Goal: Task Accomplishment & Management: Manage account settings

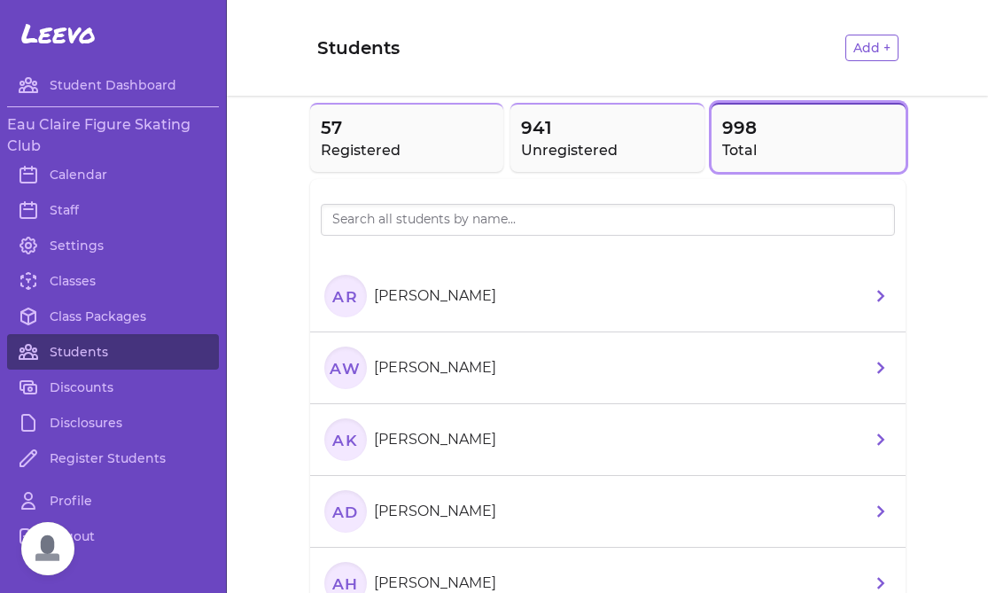
scroll to position [377, 0]
click at [77, 288] on link "Classes" at bounding box center [113, 280] width 212 height 35
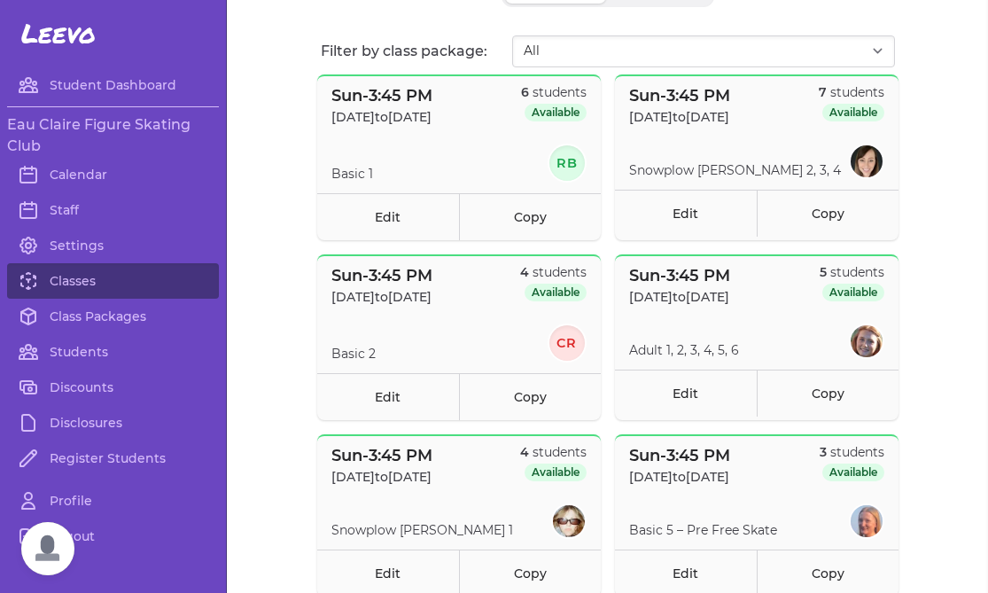
scroll to position [144, 0]
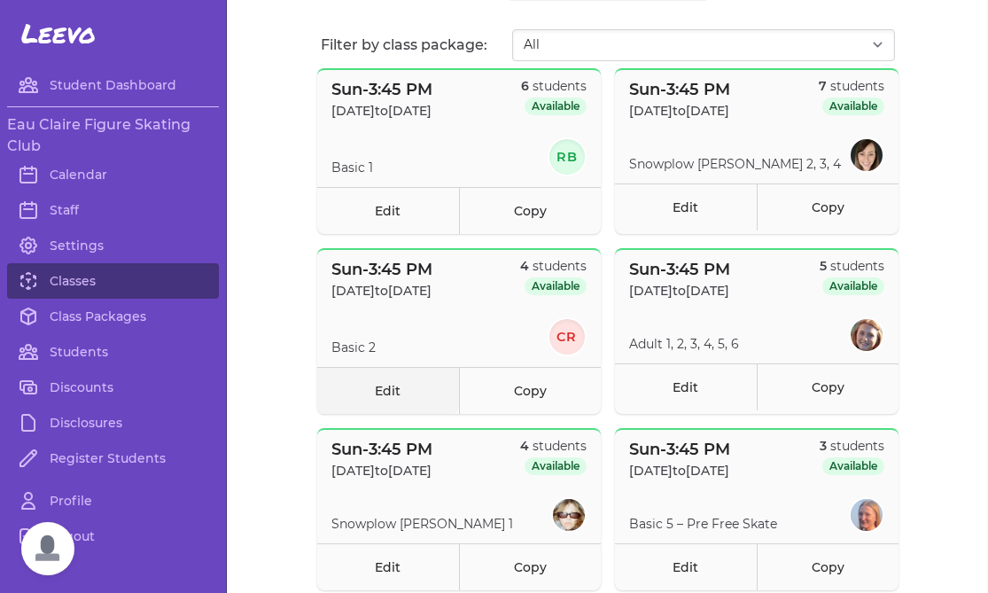
click at [421, 382] on link "Edit" at bounding box center [388, 390] width 142 height 47
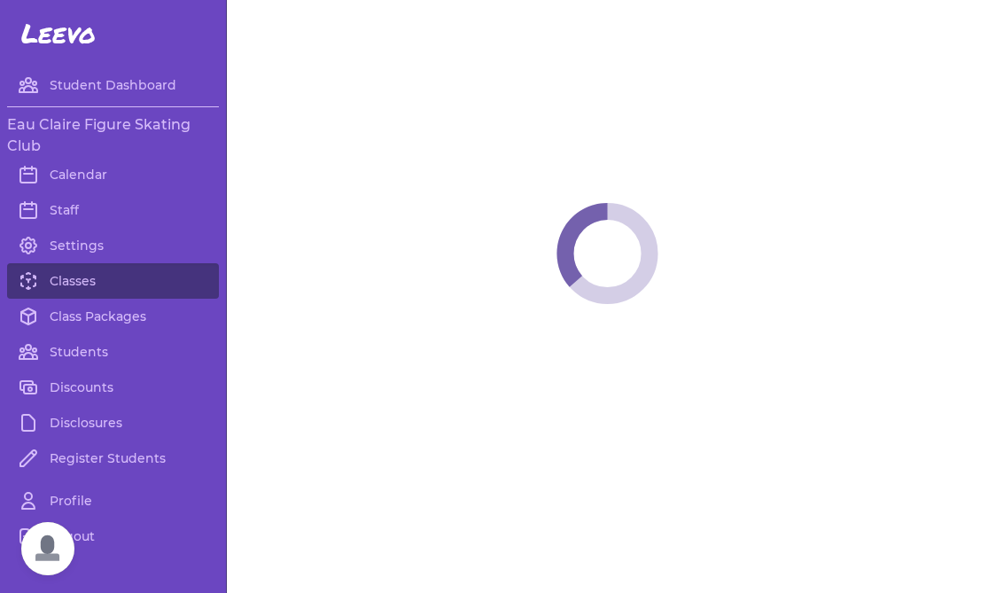
select select "0"
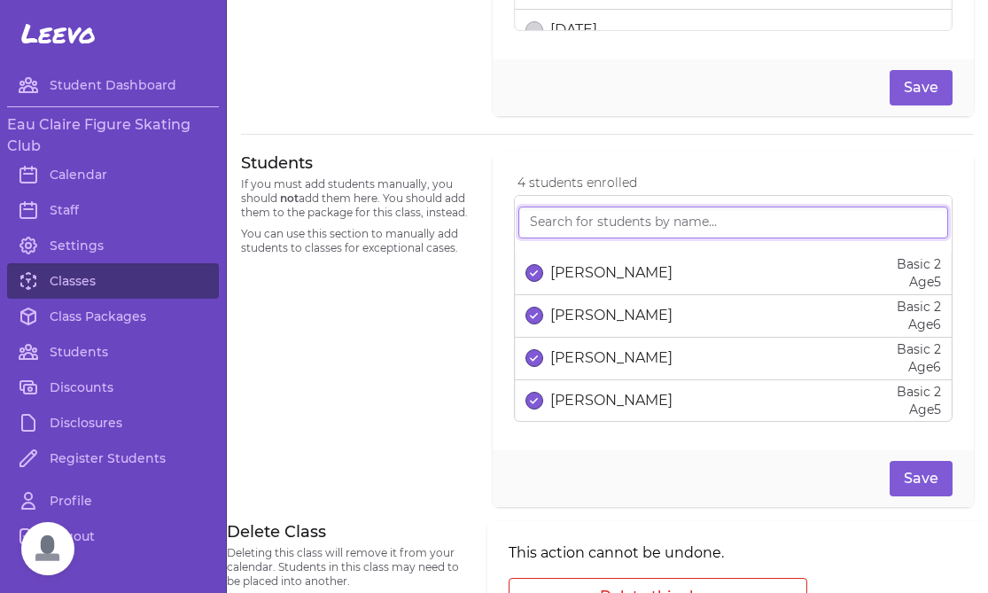
click at [561, 221] on input "search" at bounding box center [733, 222] width 430 height 32
type input "l"
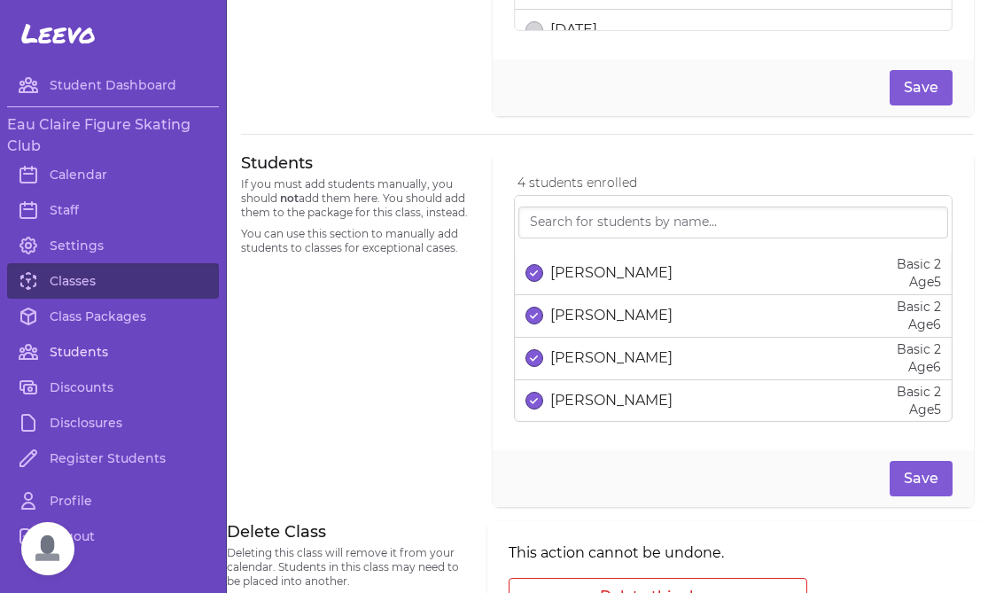
click at [91, 345] on link "Students" at bounding box center [113, 351] width 212 height 35
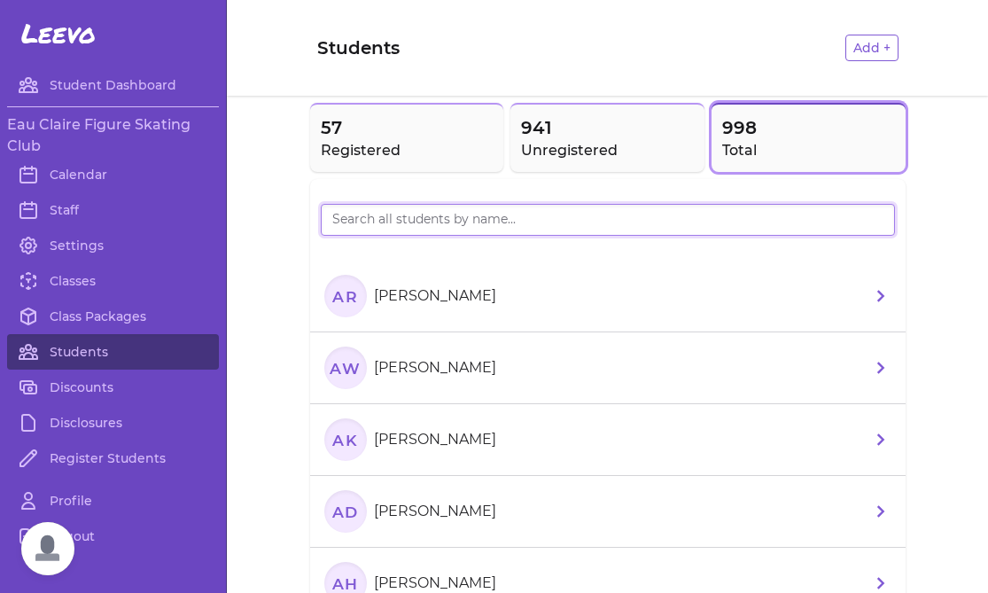
click at [445, 231] on input "search" at bounding box center [608, 220] width 574 height 32
type input "[PERSON_NAME]"
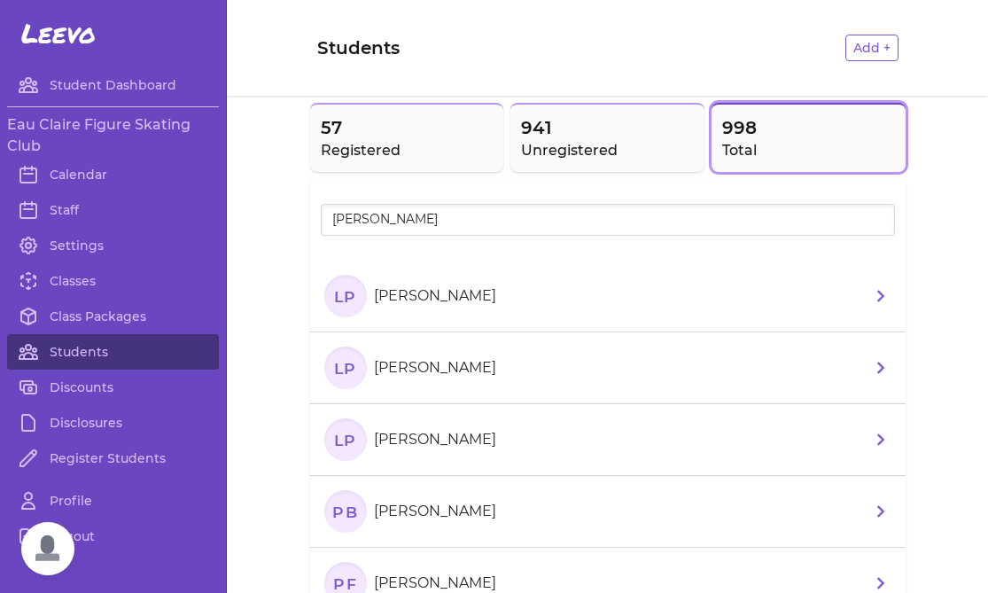
click at [458, 376] on p "[PERSON_NAME]" at bounding box center [435, 367] width 122 height 21
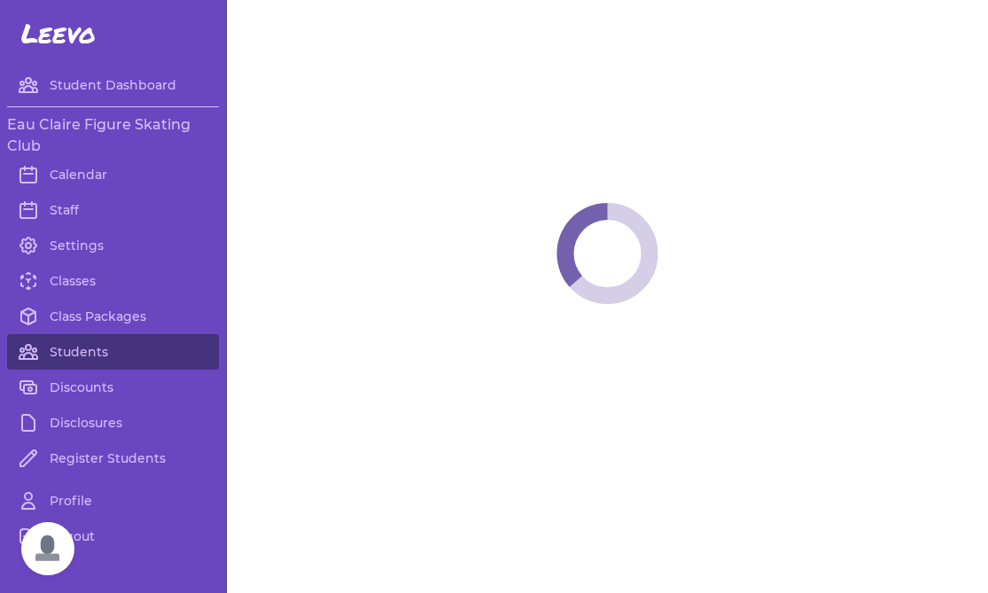
select select "WI"
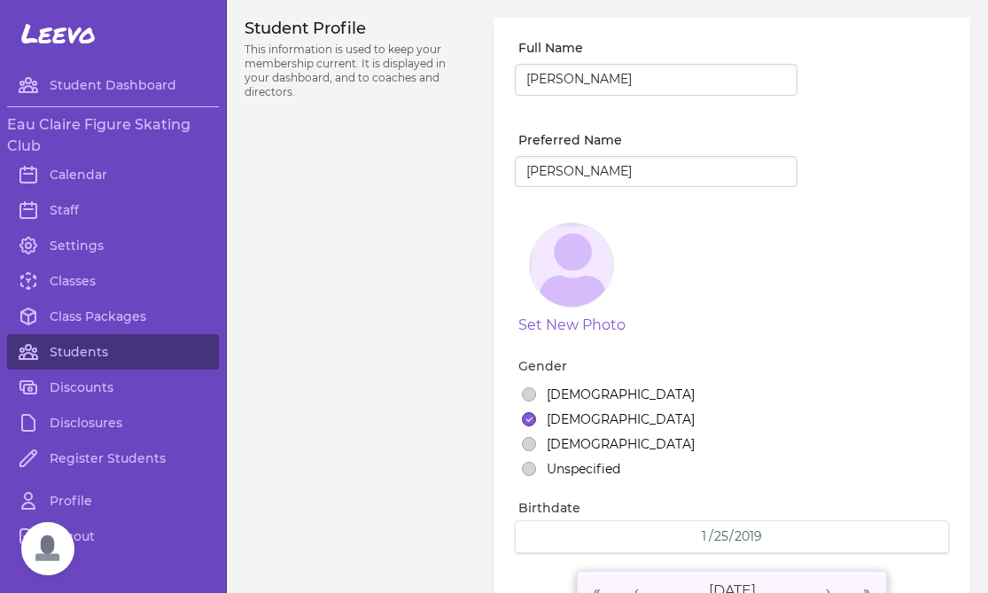
select select "3"
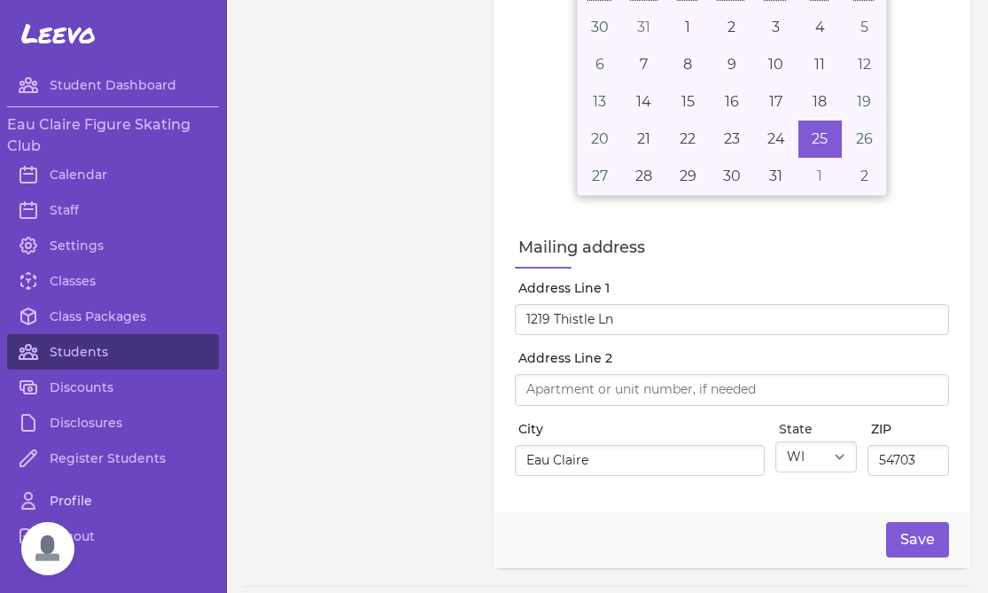
scroll to position [608, 0]
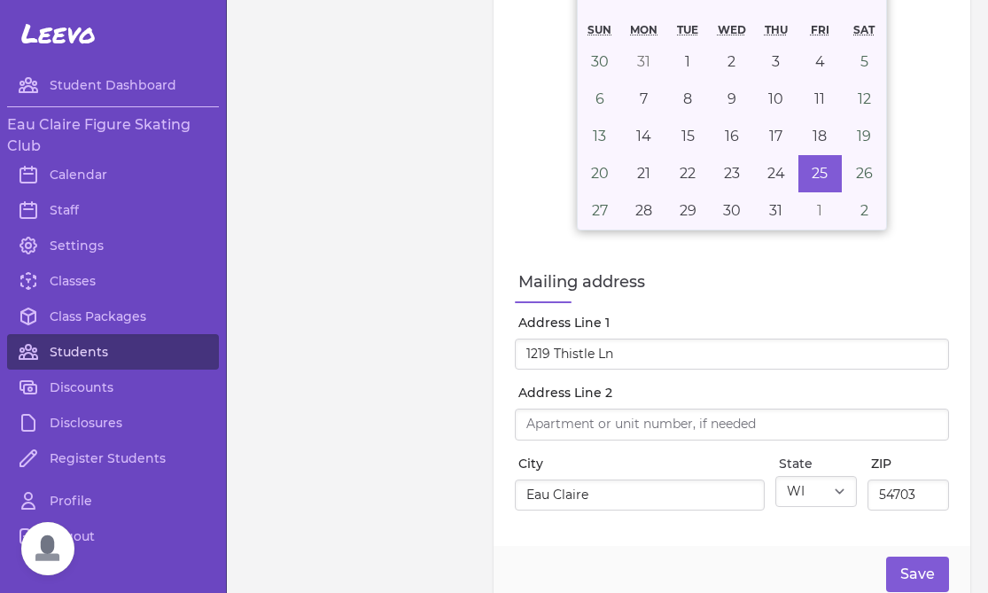
click at [90, 347] on link "Students" at bounding box center [113, 351] width 212 height 35
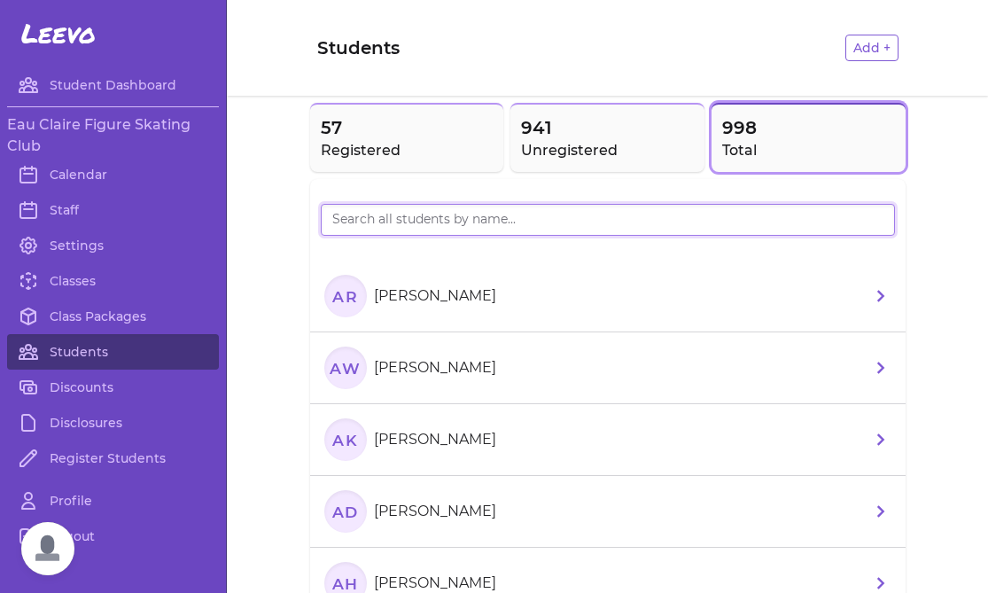
click at [407, 226] on input "search" at bounding box center [608, 220] width 574 height 32
type input "[PERSON_NAME]"
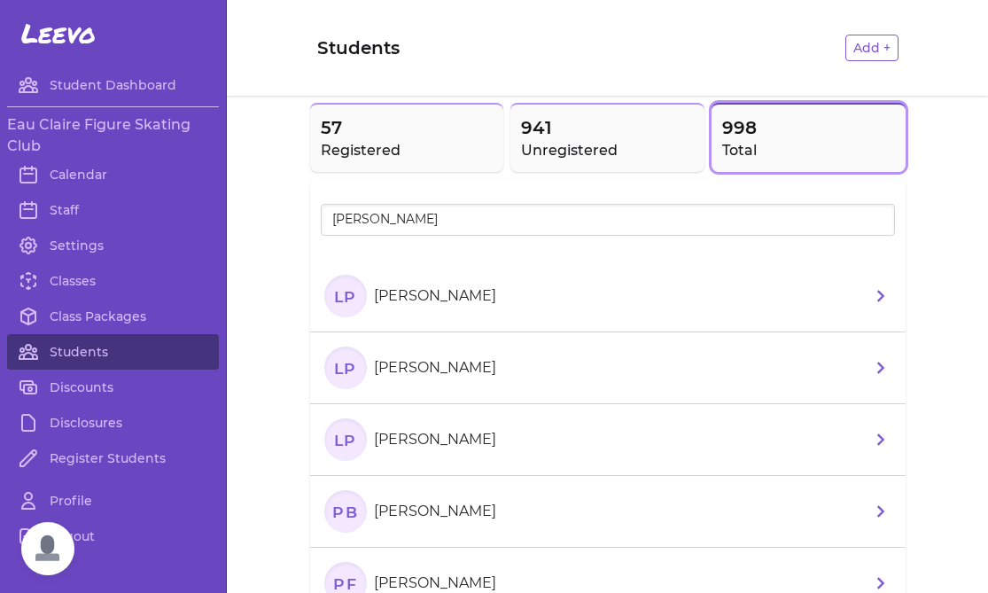
click at [478, 306] on section "LP [PERSON_NAME]" at bounding box center [413, 296] width 179 height 43
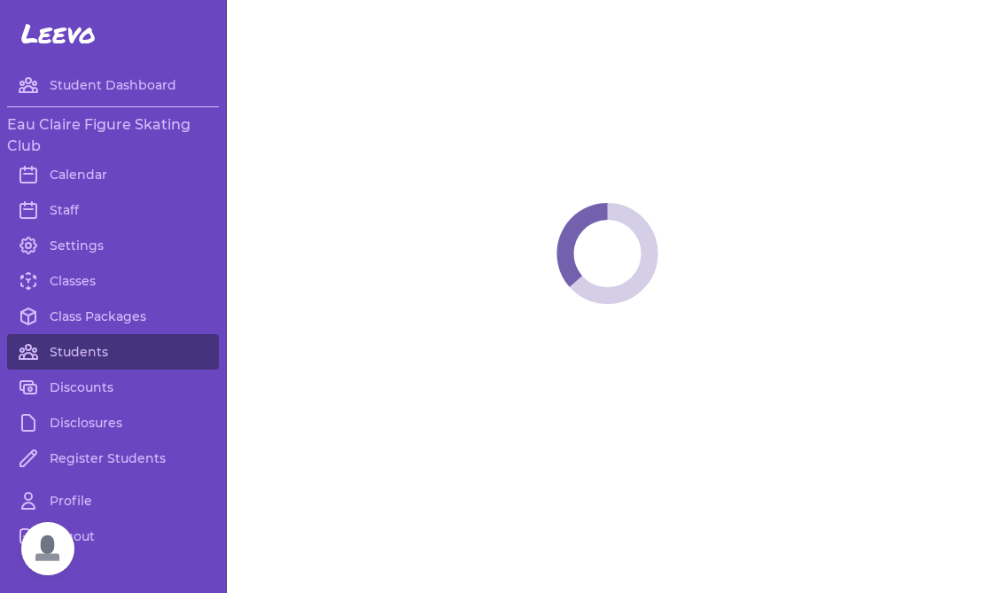
select select "WI"
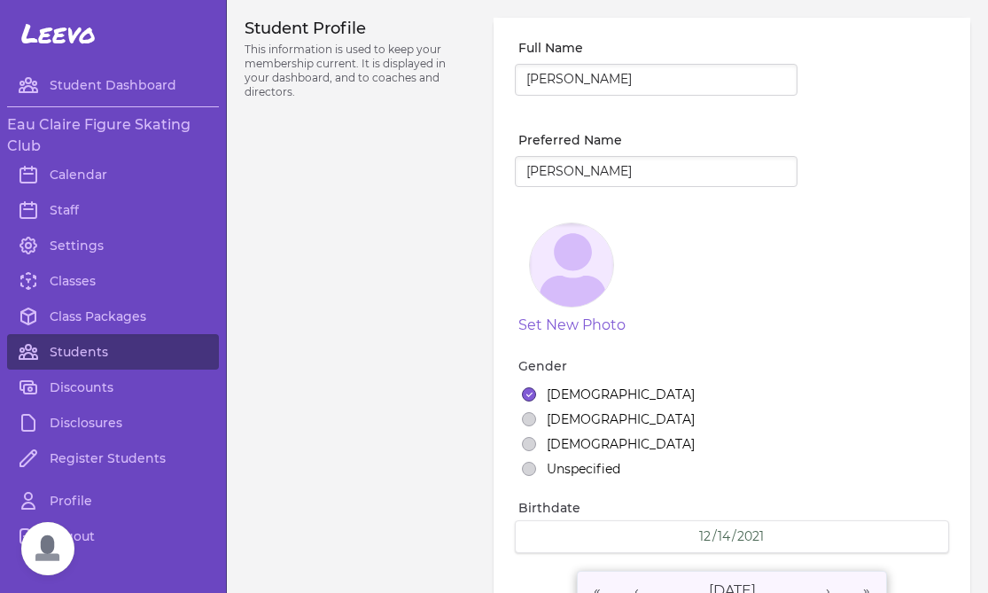
select select "7"
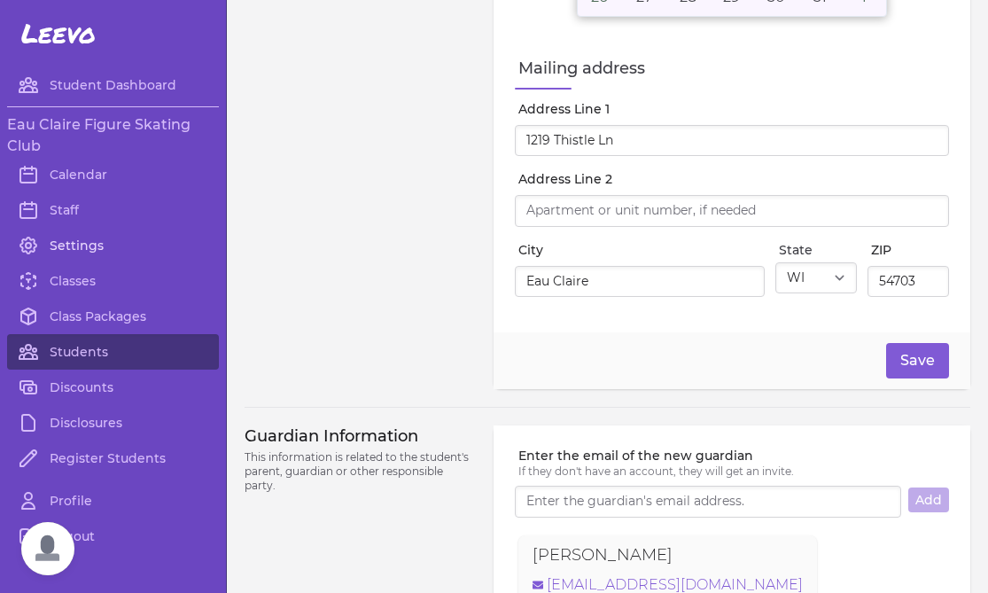
scroll to position [417, 0]
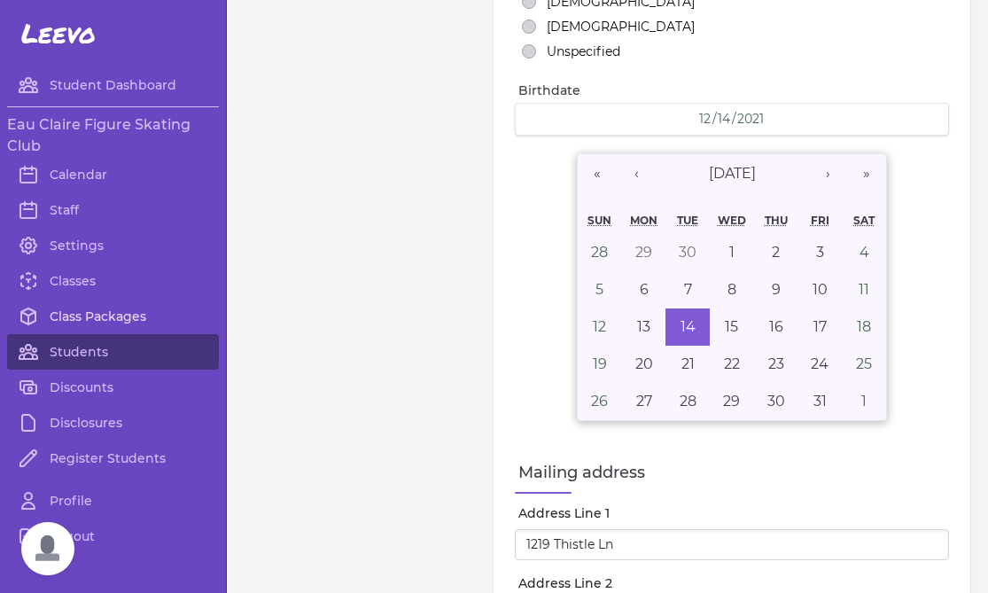
click at [84, 315] on link "Class Packages" at bounding box center [113, 315] width 212 height 35
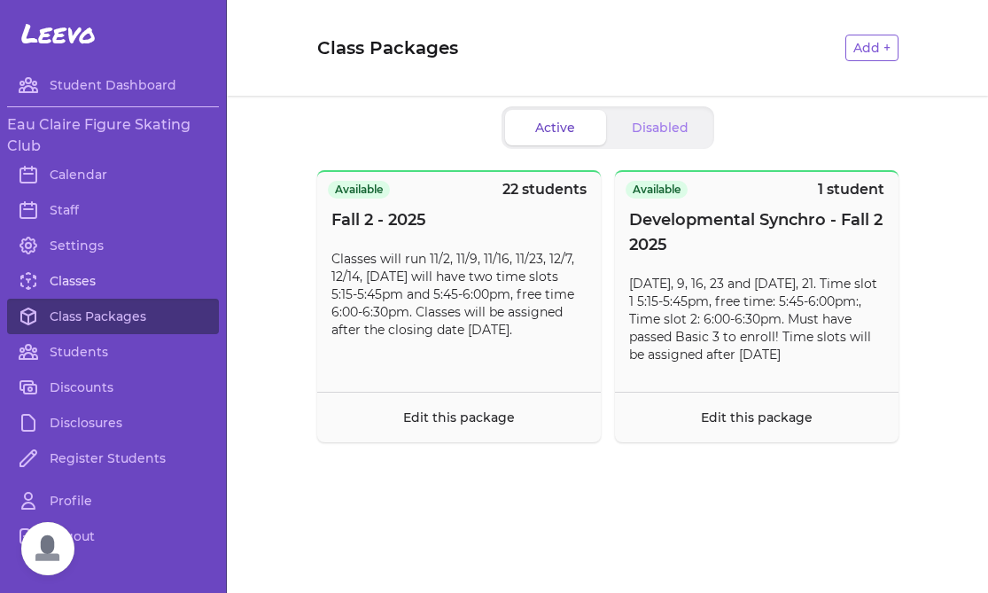
click at [102, 281] on link "Classes" at bounding box center [113, 280] width 212 height 35
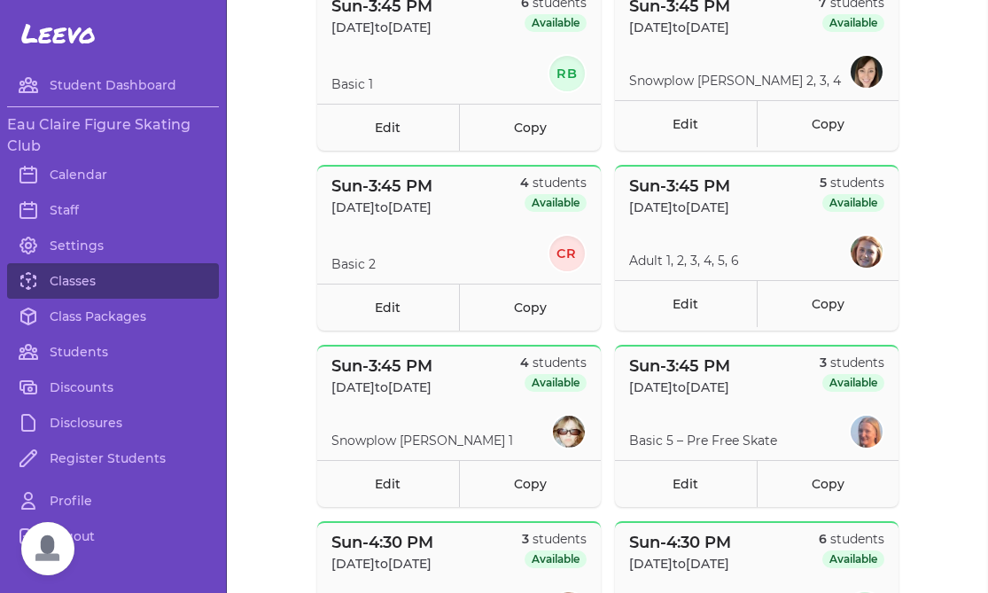
scroll to position [234, 0]
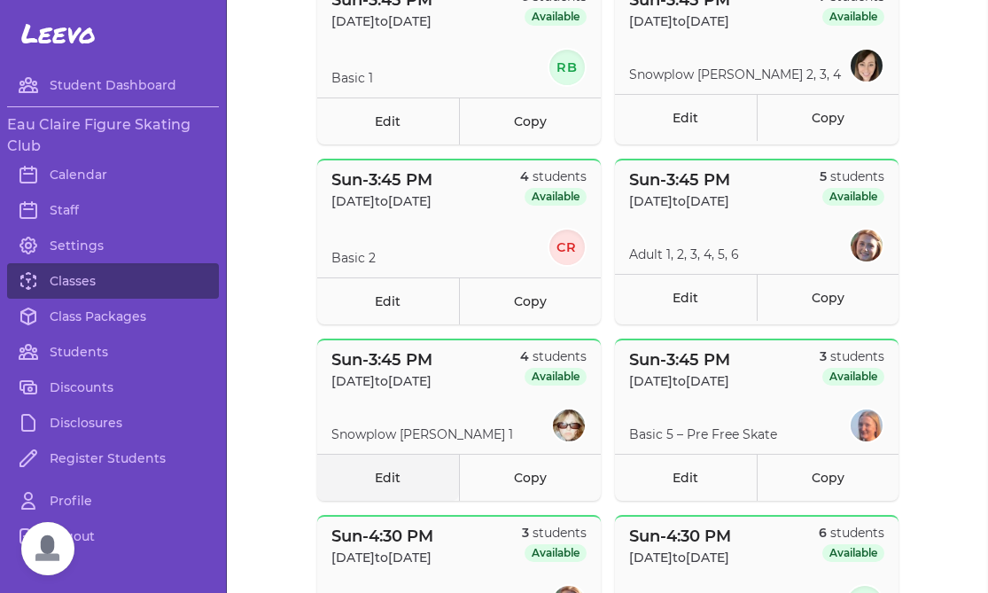
click at [406, 482] on link "Edit" at bounding box center [388, 476] width 142 height 47
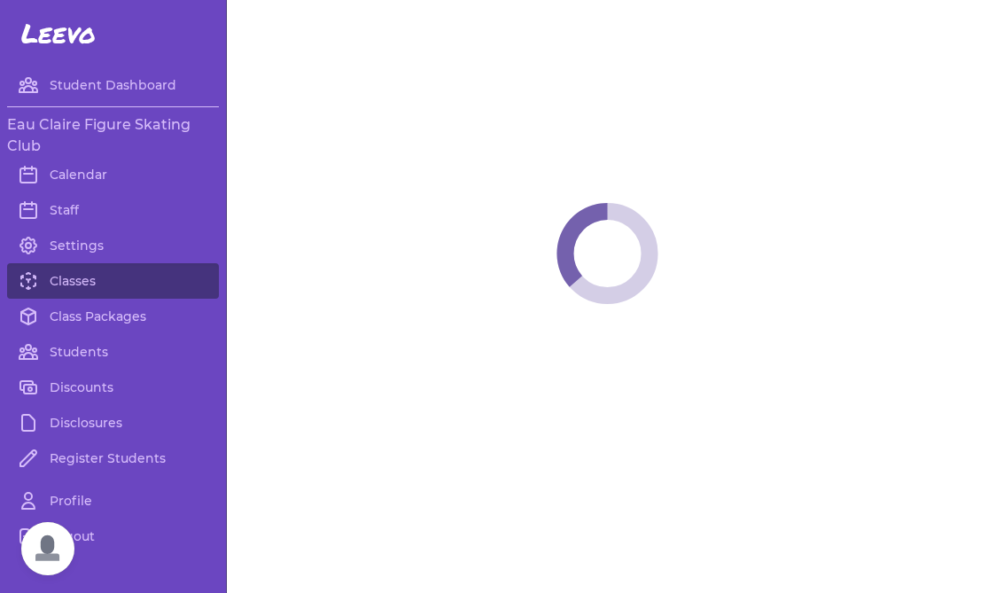
select select "0"
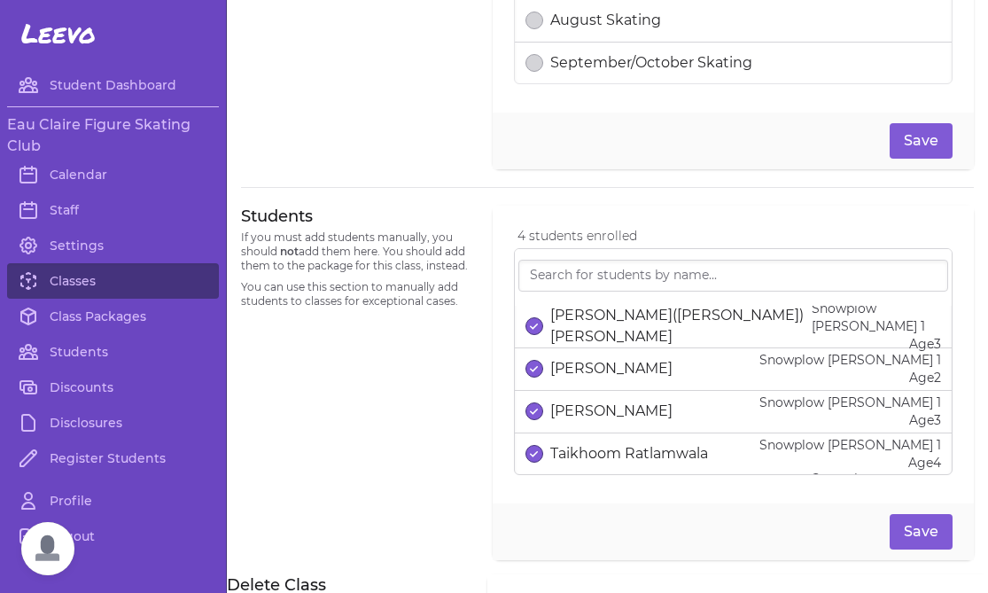
scroll to position [1012, 0]
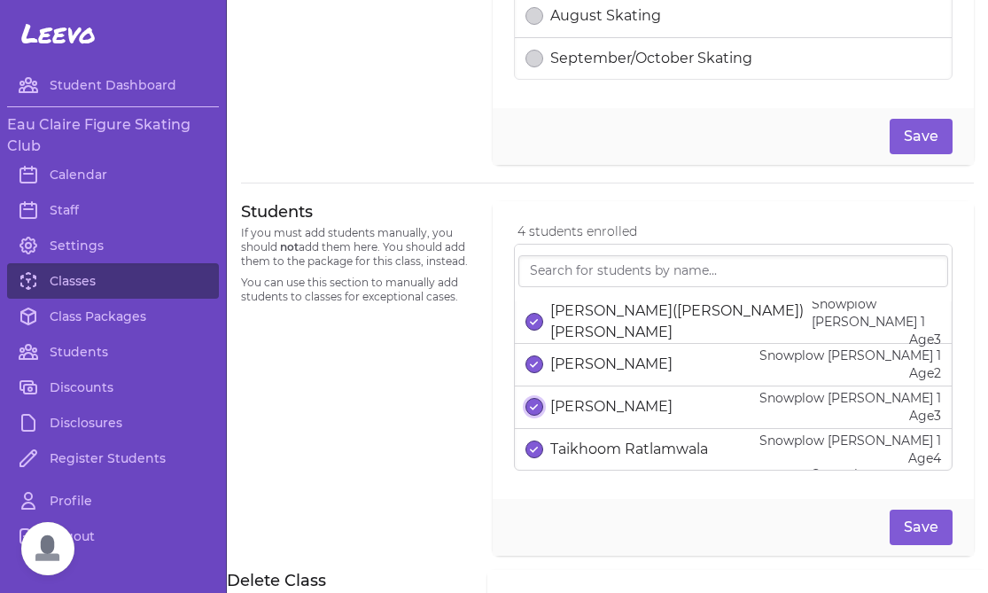
click at [535, 414] on button "select date" at bounding box center [534, 407] width 18 height 18
click at [933, 524] on button "Save" at bounding box center [920, 526] width 63 height 35
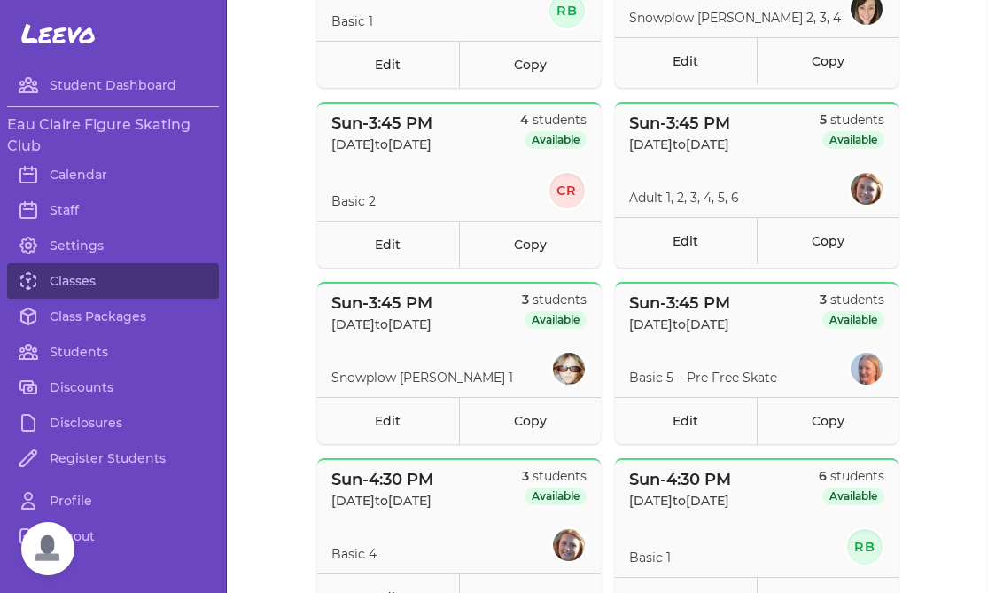
scroll to position [291, 0]
click at [406, 419] on link "Edit" at bounding box center [388, 419] width 142 height 47
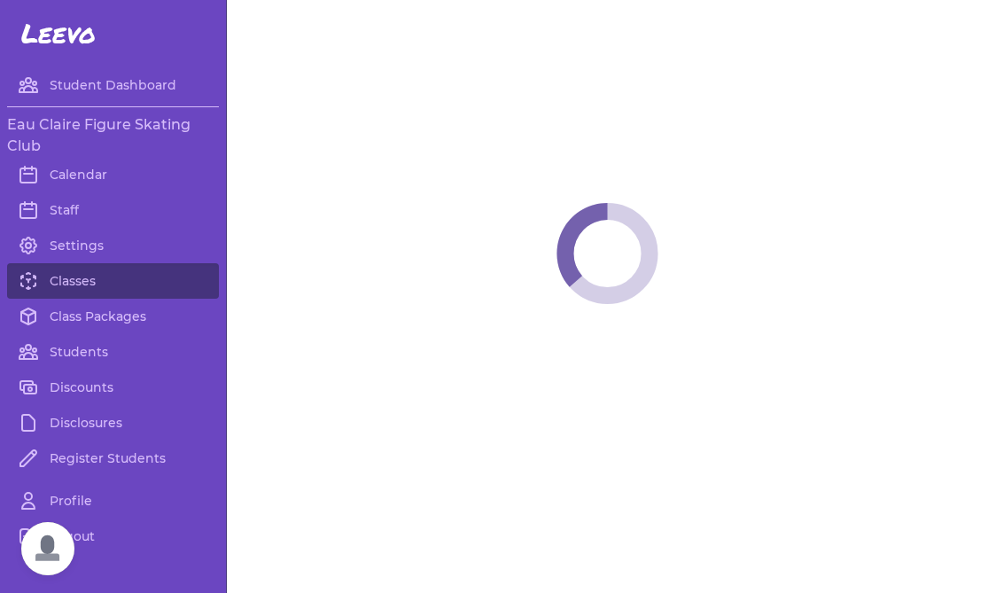
select select "0"
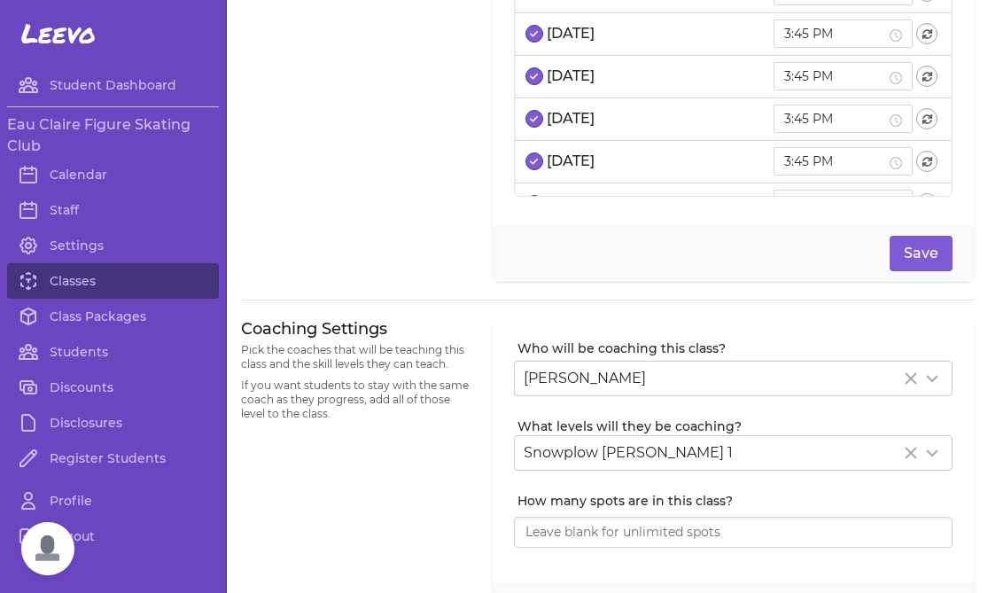
scroll to position [229, 0]
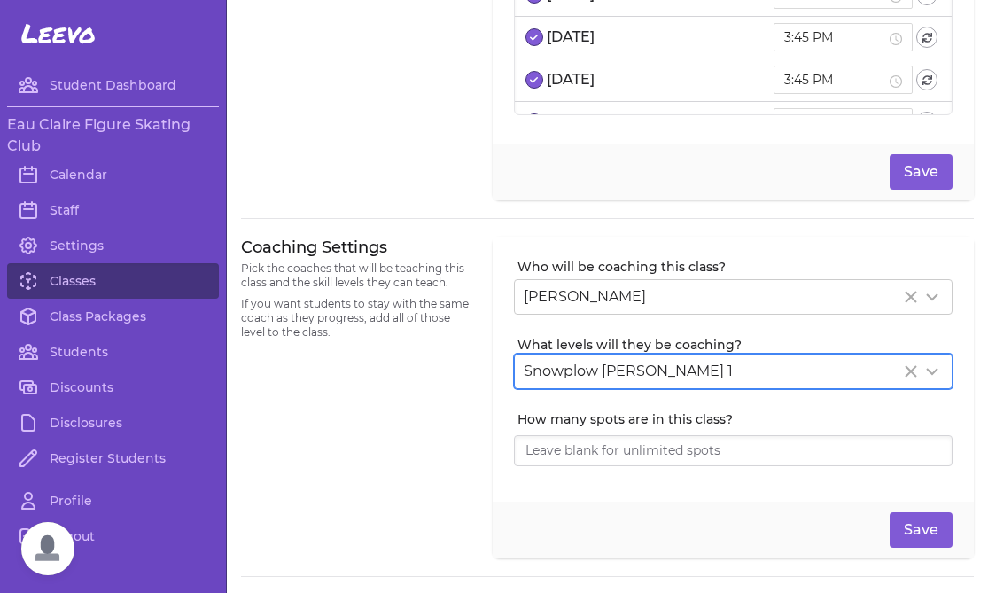
click at [660, 360] on div "Snowplow [PERSON_NAME] 1" at bounding box center [711, 370] width 376 height 21
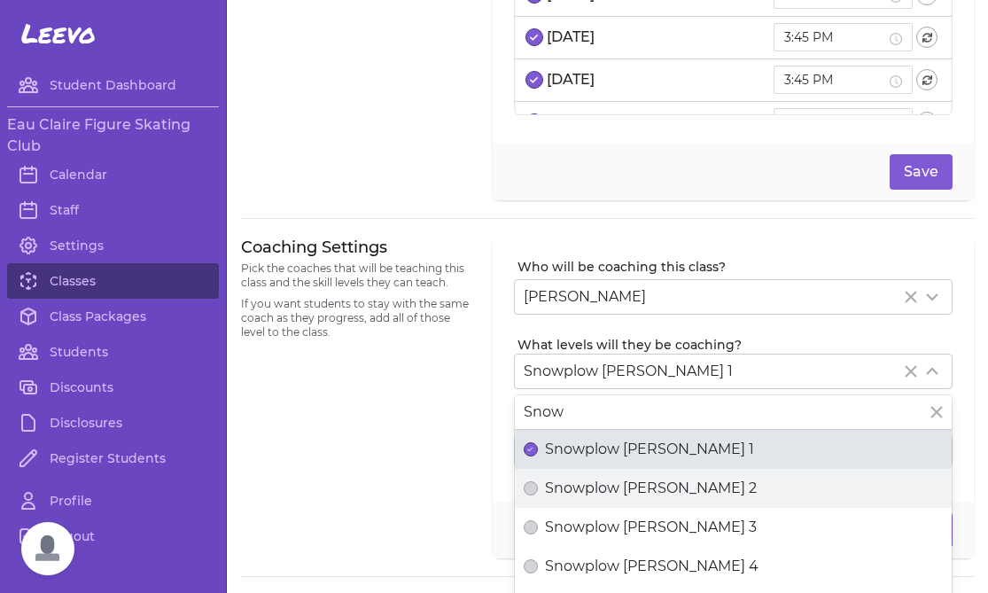
type input "Snow"
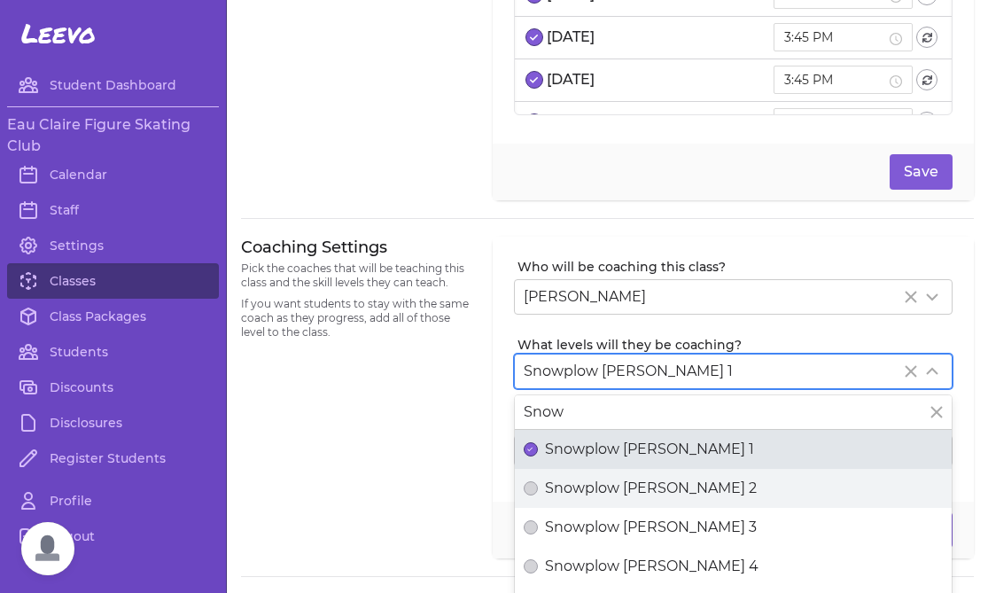
click at [561, 487] on span "Snowplow [PERSON_NAME] 2" at bounding box center [651, 487] width 212 height 21
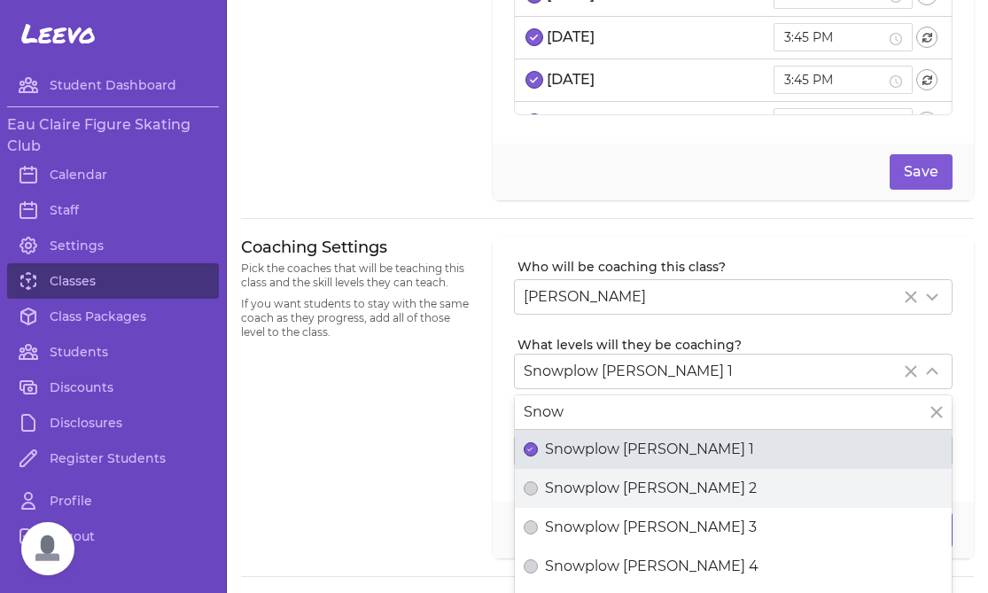
click at [538, 487] on button "Snowplow [PERSON_NAME] 2" at bounding box center [530, 488] width 14 height 14
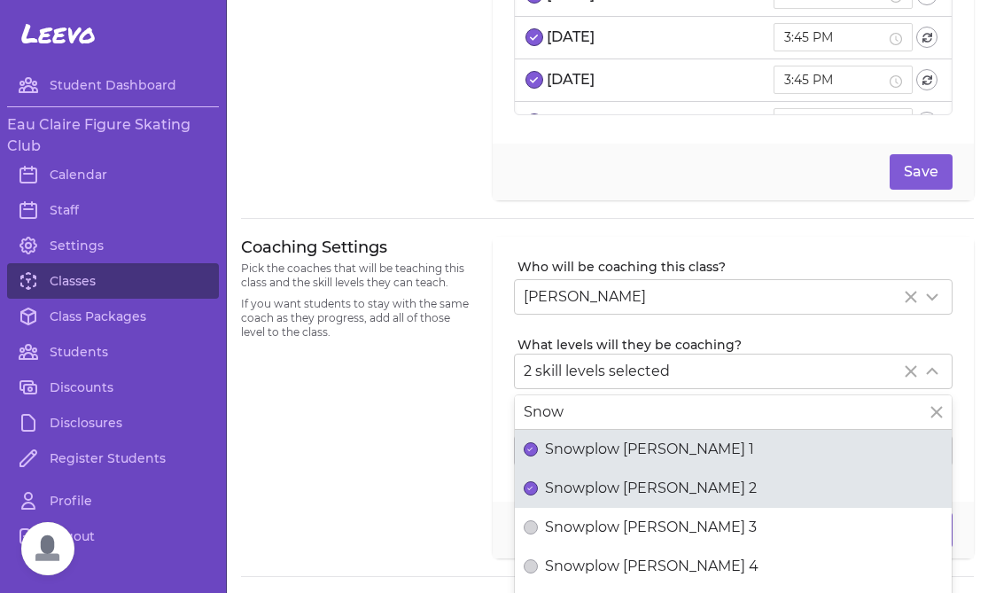
click at [407, 484] on div "Coaching Settings Pick the coaches that will be teaching this class and the ski…" at bounding box center [356, 397] width 230 height 322
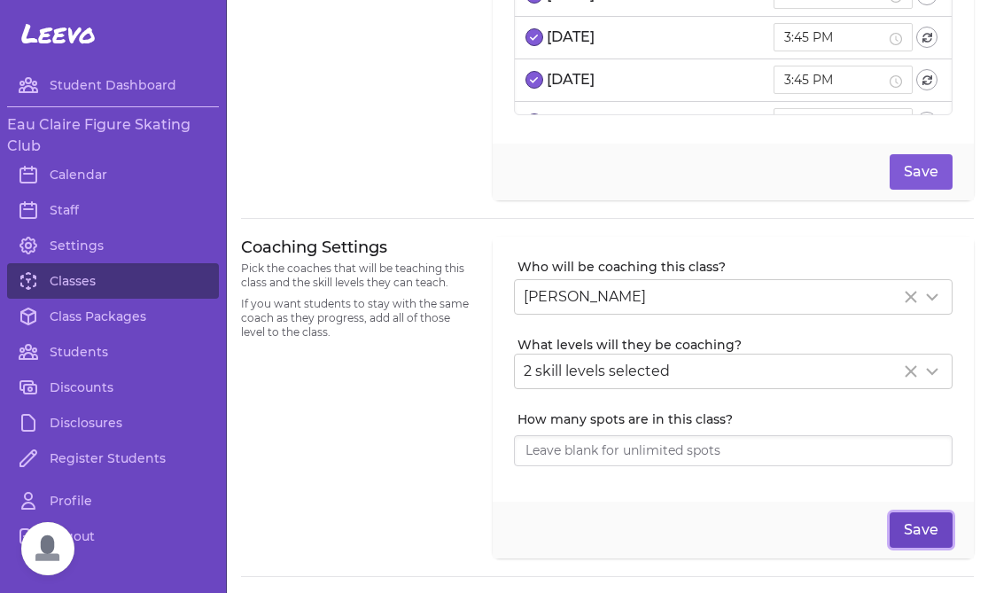
click at [911, 533] on button "Save" at bounding box center [920, 529] width 63 height 35
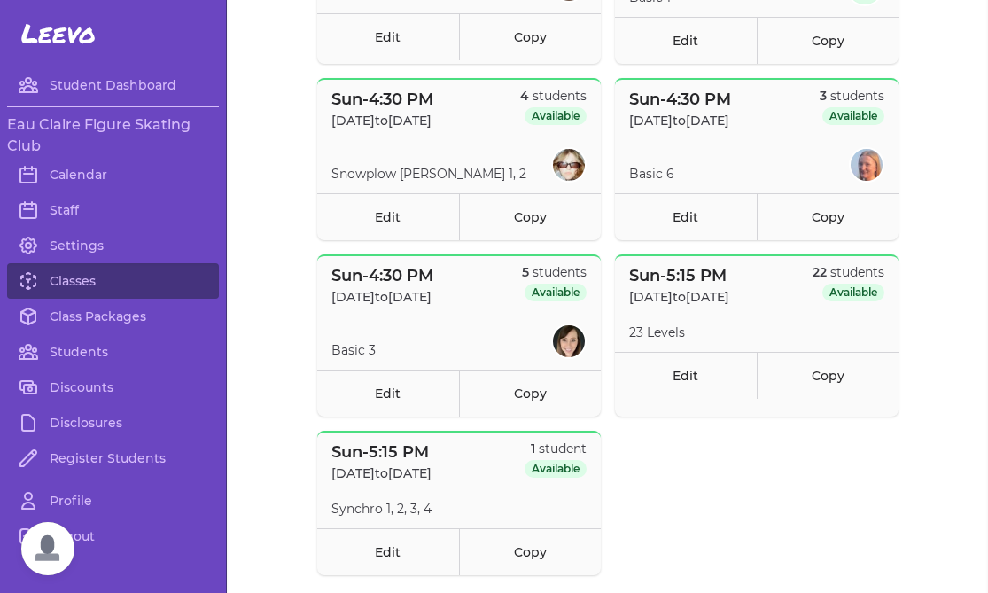
scroll to position [851, 0]
click at [376, 219] on link "Edit" at bounding box center [388, 215] width 142 height 47
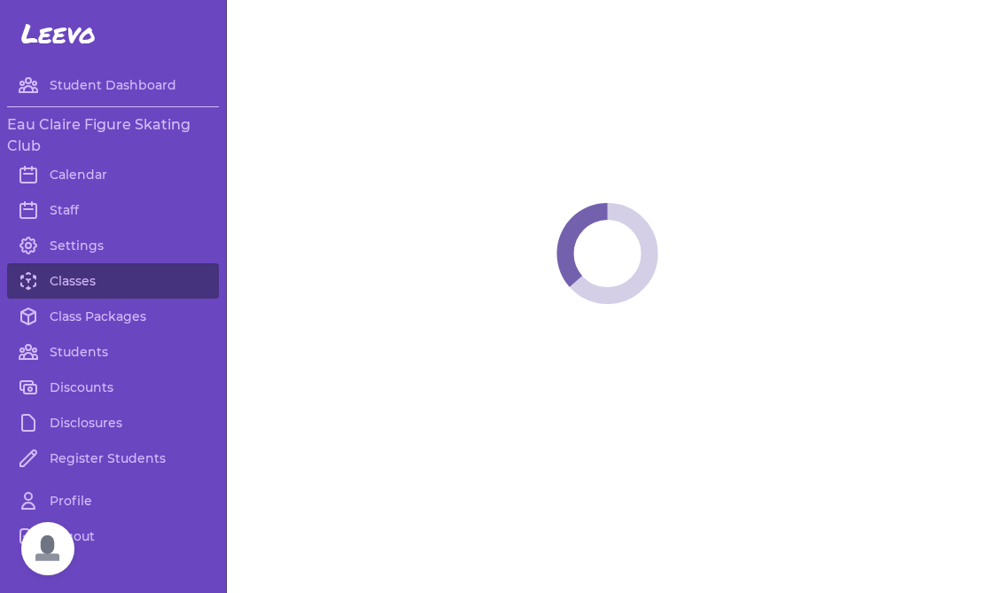
select select "0"
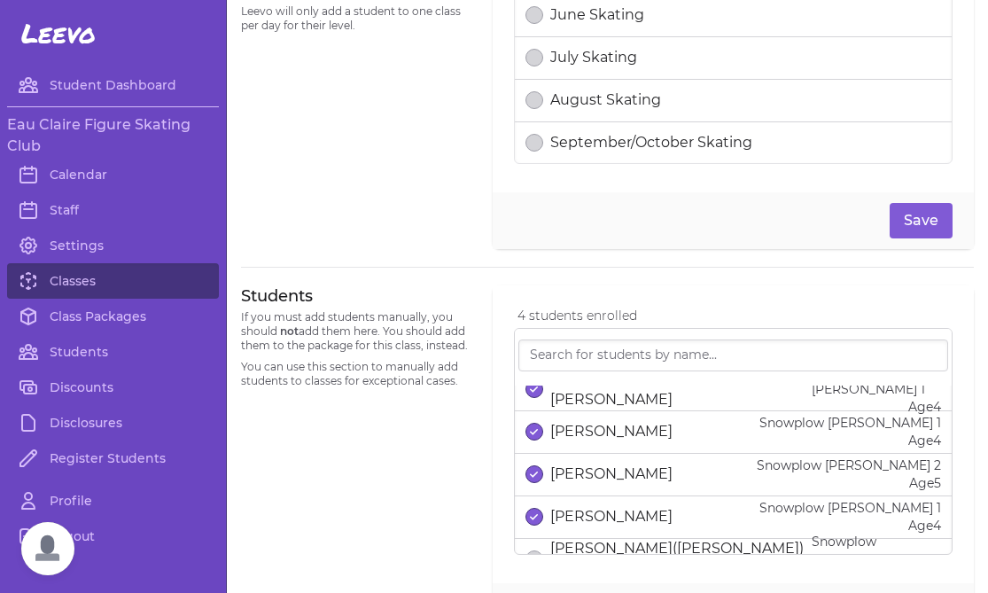
scroll to position [942, 0]
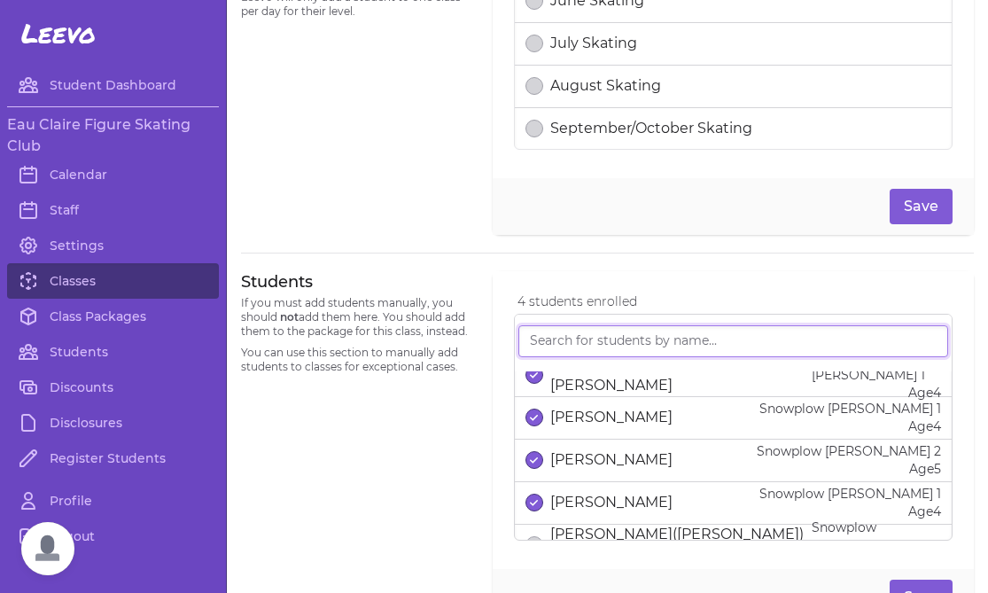
click at [552, 345] on input "search" at bounding box center [733, 341] width 430 height 32
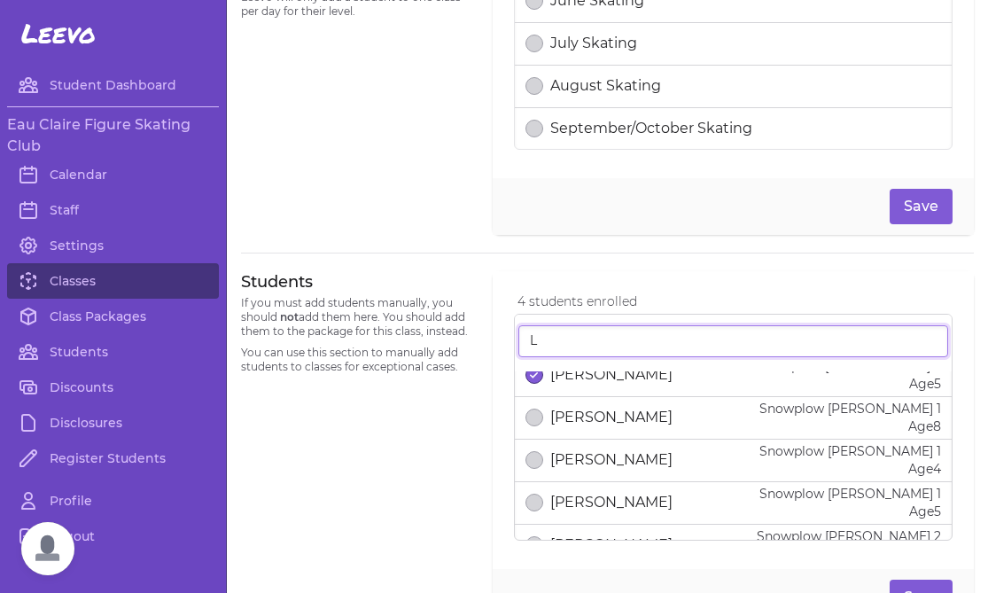
scroll to position [0, 0]
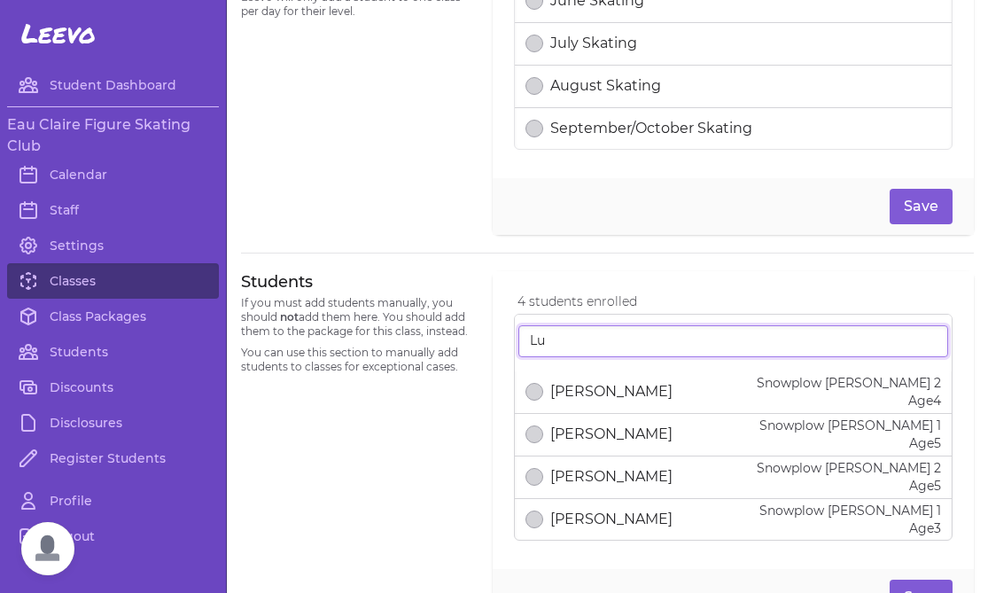
type input "Lu"
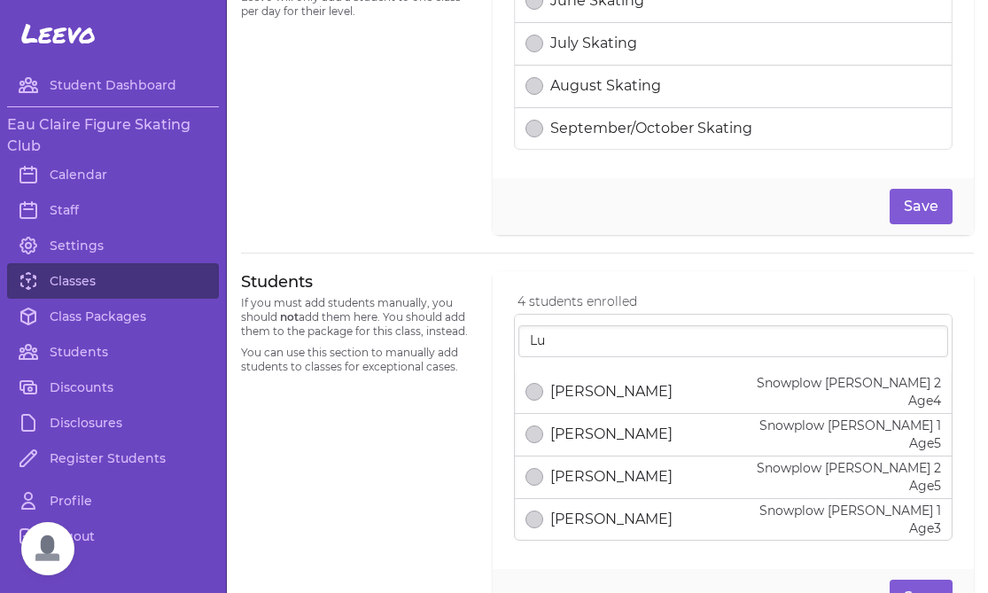
click at [583, 519] on p "[PERSON_NAME]" at bounding box center [611, 518] width 122 height 21
click at [929, 582] on button "Save" at bounding box center [920, 596] width 63 height 35
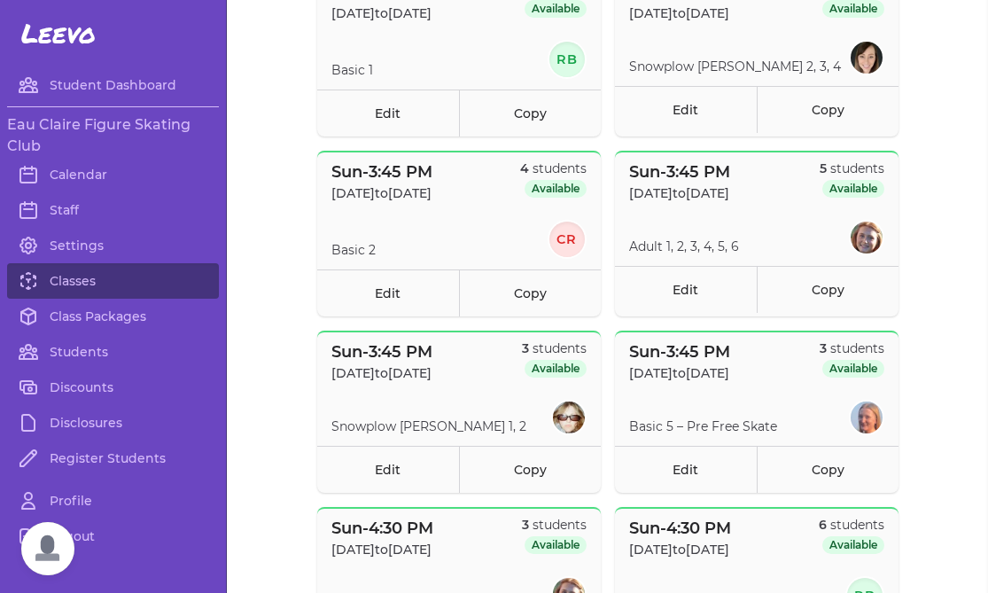
scroll to position [211, 0]
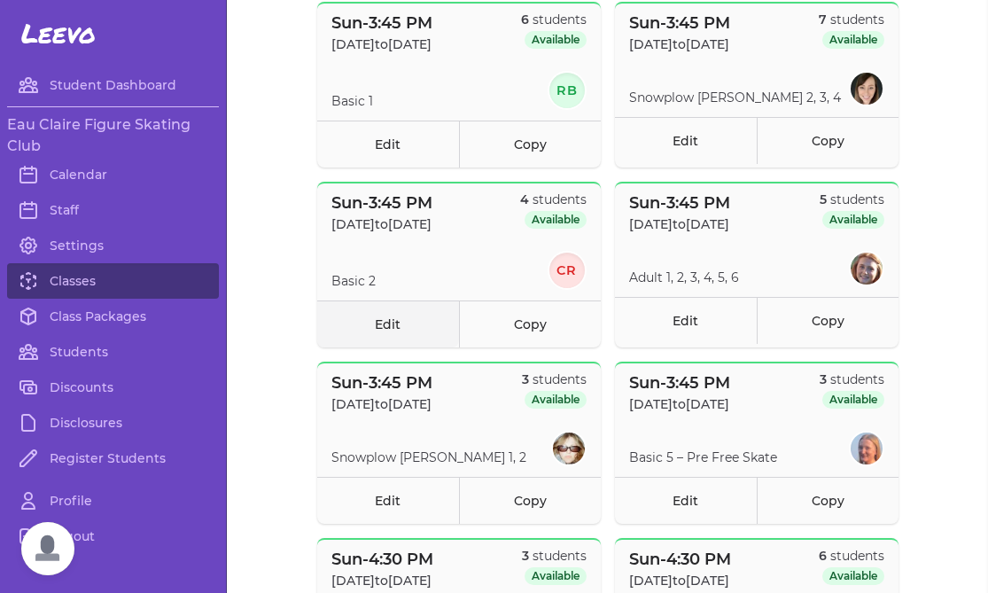
click at [409, 337] on link "Edit" at bounding box center [388, 323] width 142 height 47
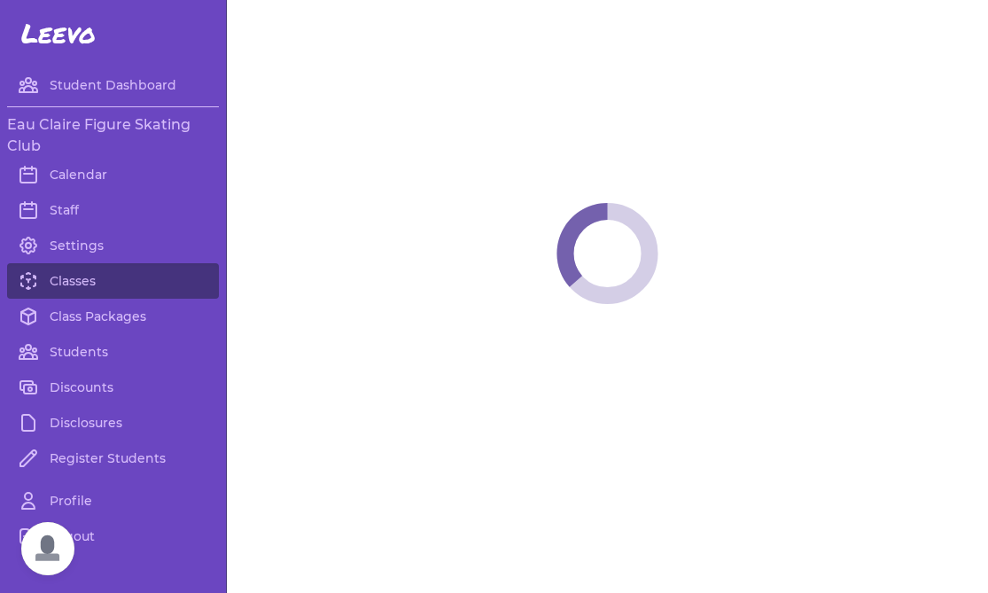
select select "0"
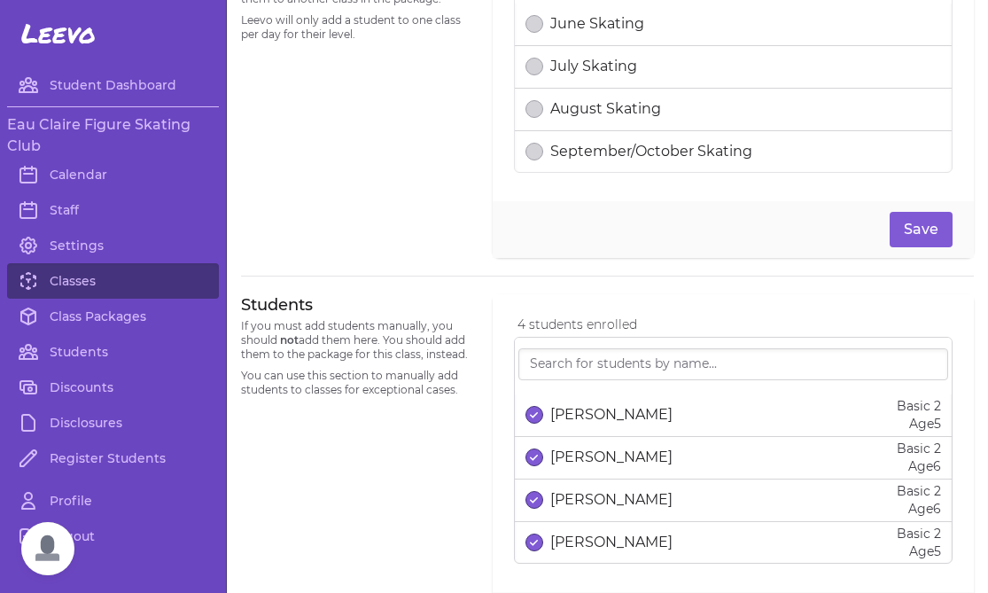
scroll to position [1204, 0]
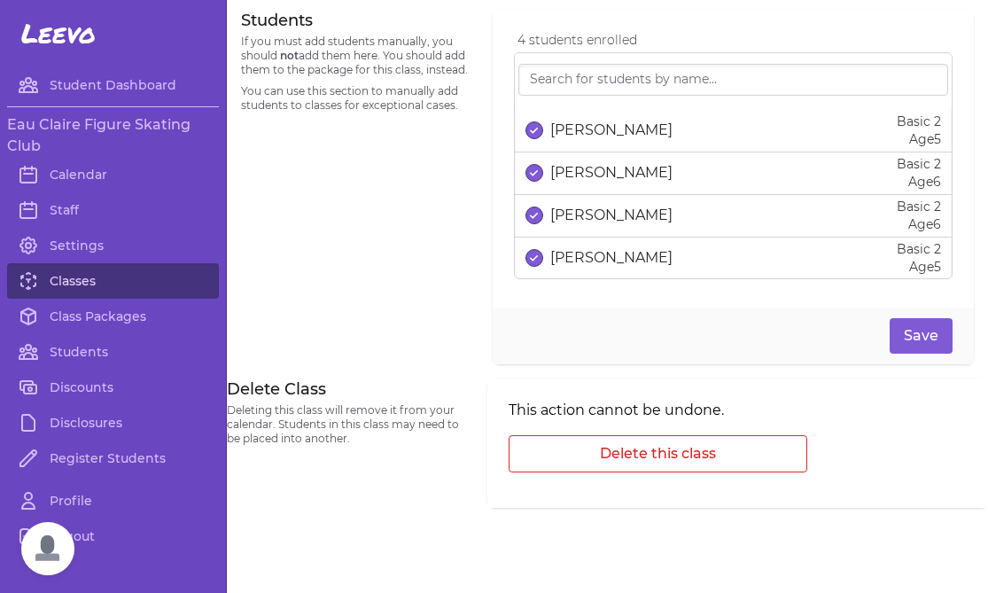
click at [57, 283] on link "Classes" at bounding box center [113, 280] width 212 height 35
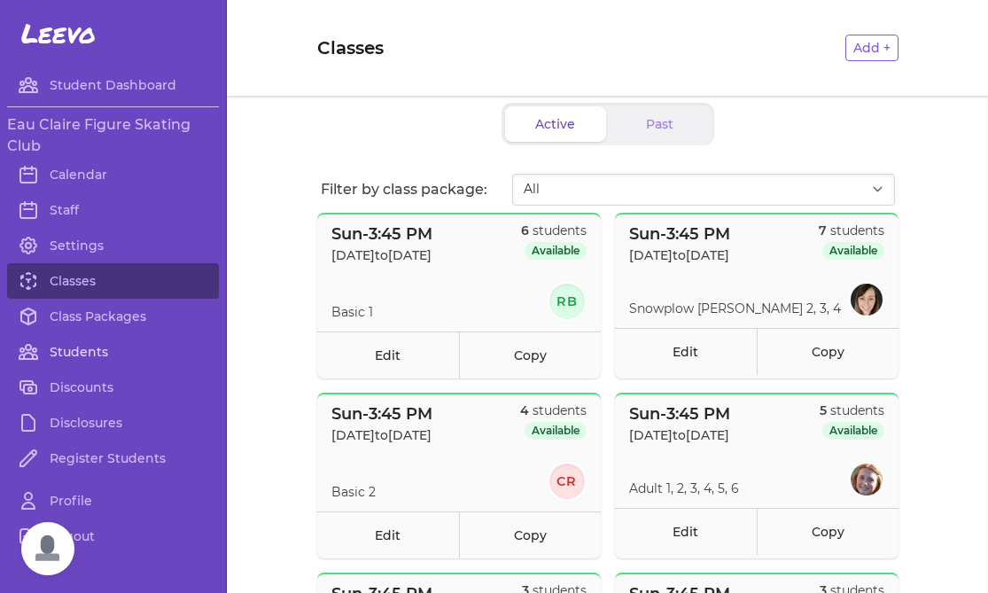
click at [84, 353] on link "Students" at bounding box center [113, 351] width 212 height 35
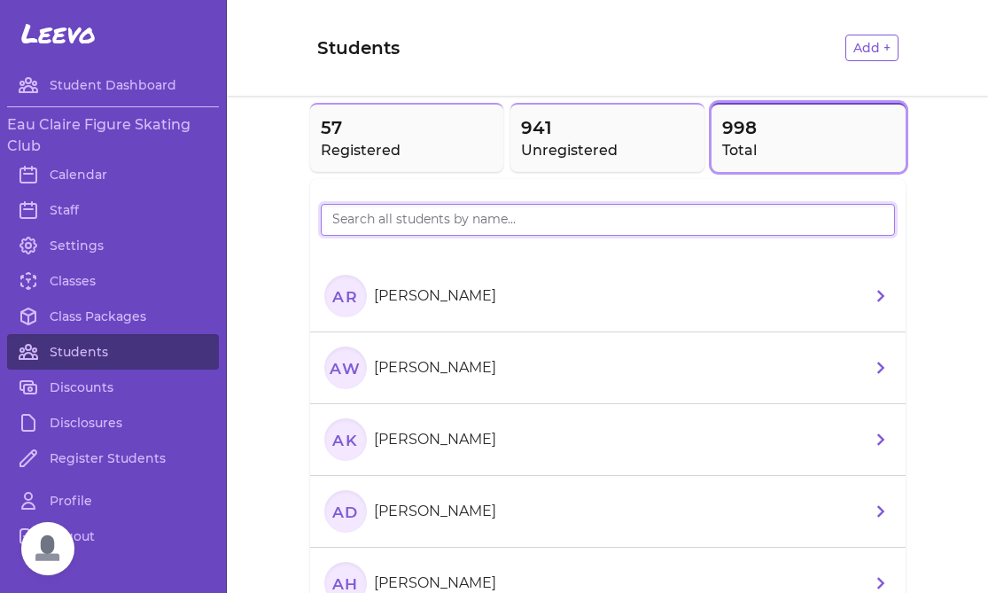
click at [377, 218] on input "search" at bounding box center [608, 220] width 574 height 32
type input "Morning"
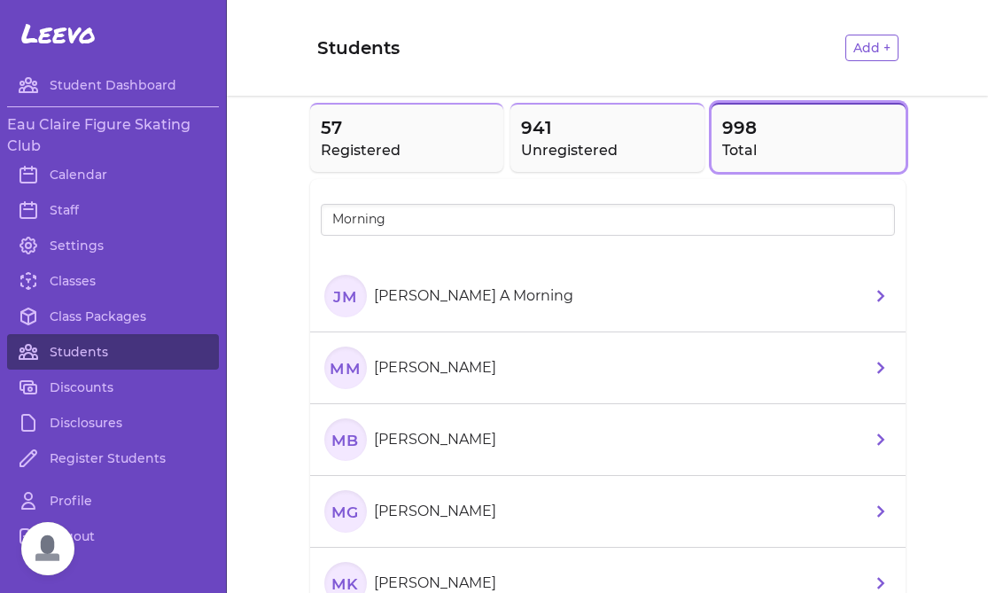
click at [384, 293] on p "[PERSON_NAME] A Morning" at bounding box center [473, 295] width 199 height 21
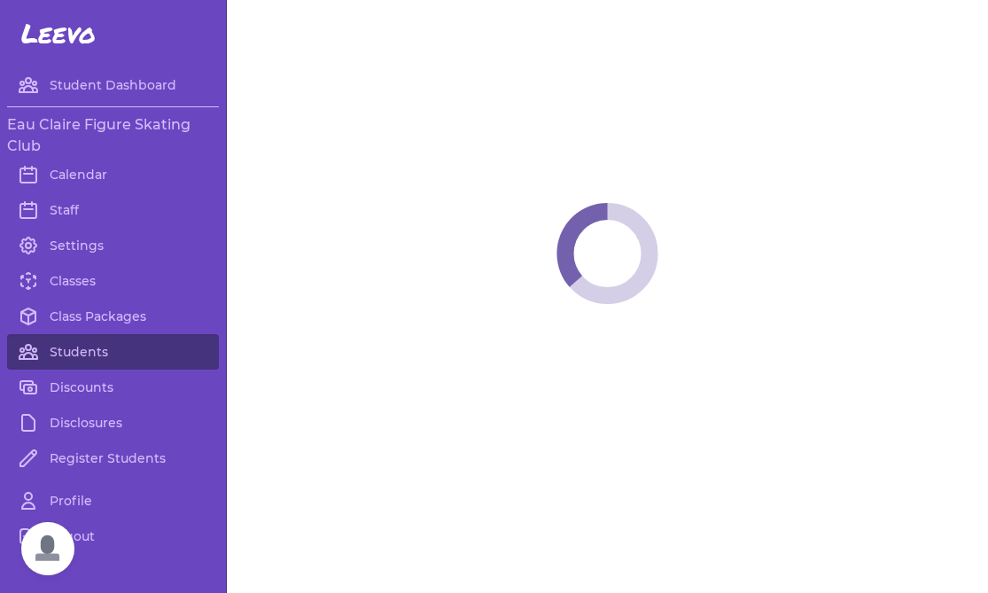
select select "WI"
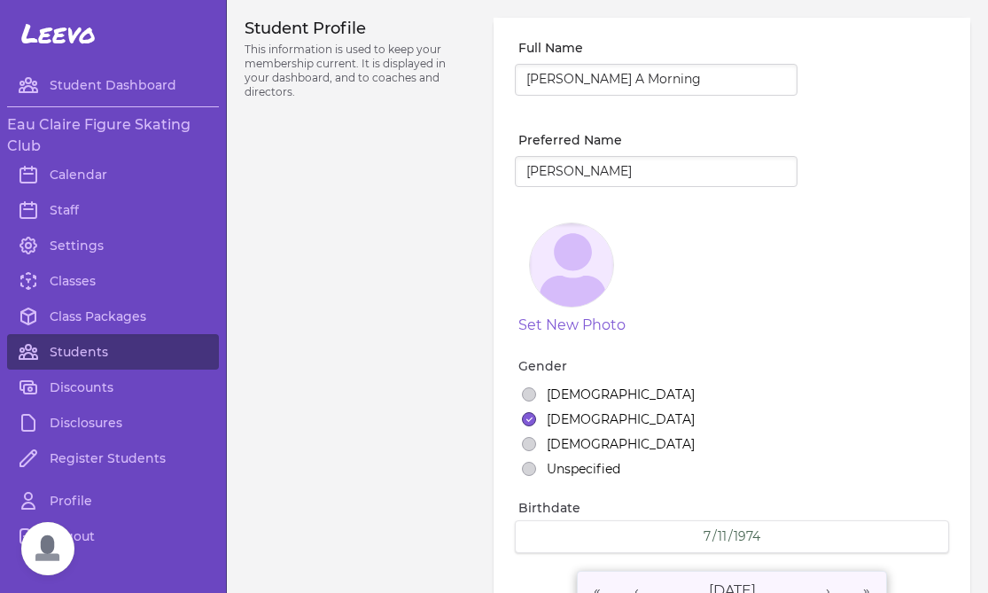
select select "23"
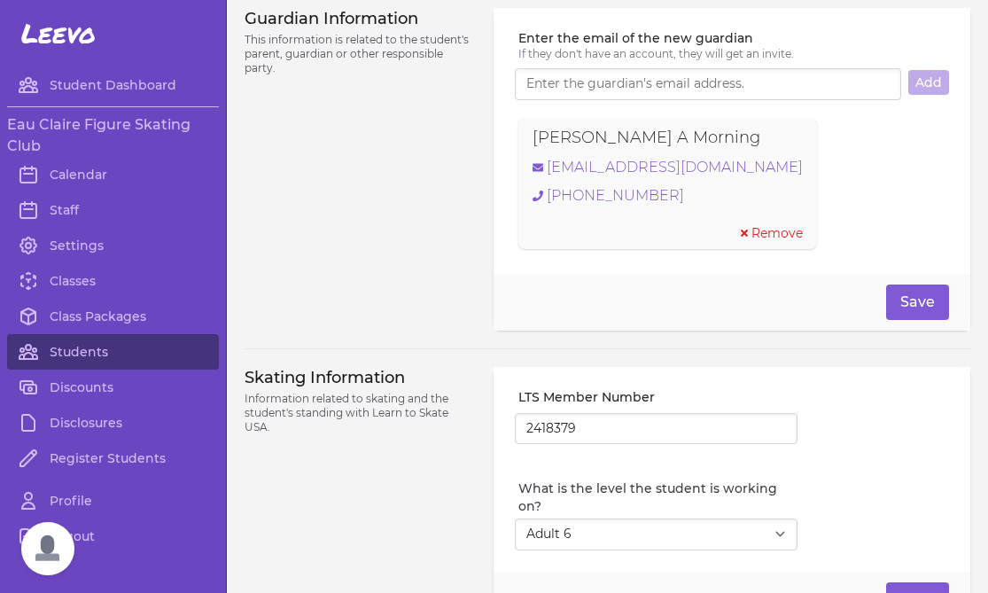
scroll to position [1240, 0]
